Goal: Navigation & Orientation: Go to known website

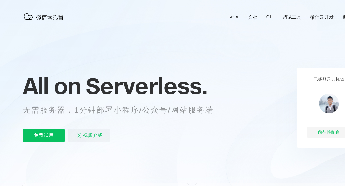
scroll to position [0, 983]
click at [268, 35] on icon at bounding box center [191, 149] width 531 height 298
click at [278, 35] on icon at bounding box center [191, 149] width 531 height 298
drag, startPoint x: 277, startPoint y: 52, endPoint x: 281, endPoint y: 47, distance: 6.4
click at [277, 52] on icon at bounding box center [191, 149] width 531 height 298
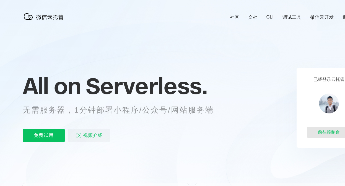
click at [325, 129] on div "前往控制台" at bounding box center [328, 132] width 44 height 11
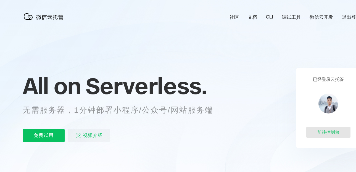
scroll to position [0, 983]
click at [332, 130] on div "前往控制台" at bounding box center [328, 132] width 44 height 11
